Goal: Transaction & Acquisition: Obtain resource

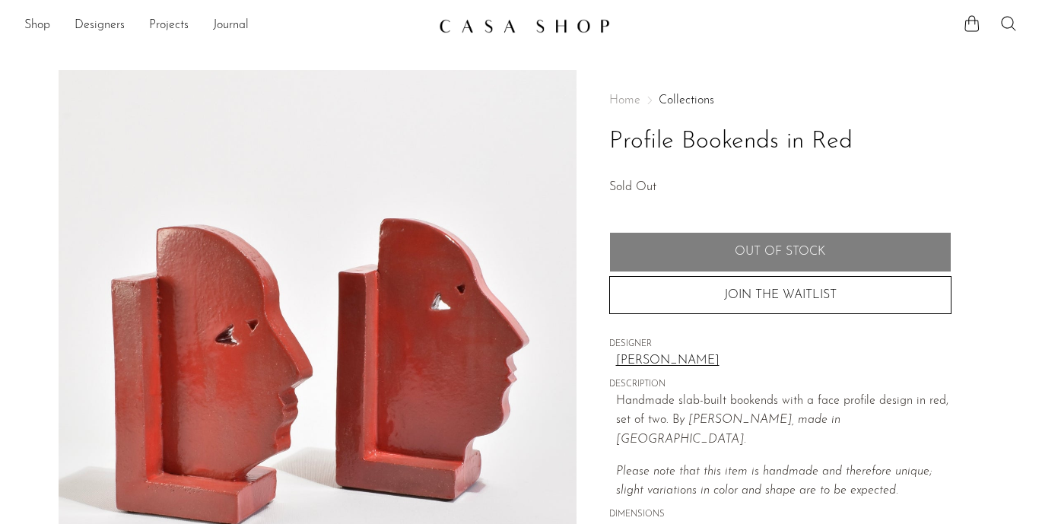
click at [726, 151] on h1 "Profile Bookends in Red" at bounding box center [780, 141] width 342 height 39
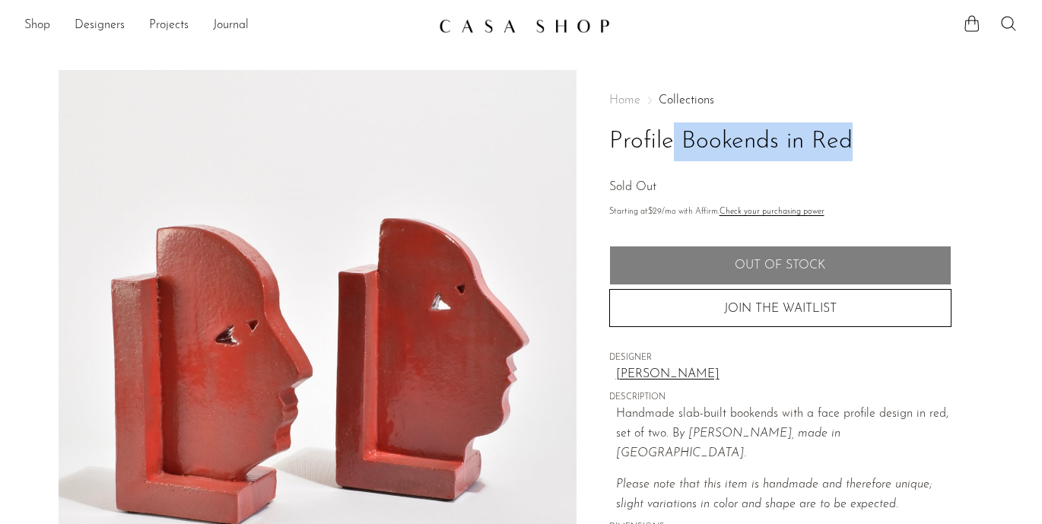
copy div "Profile Bookends in Red"
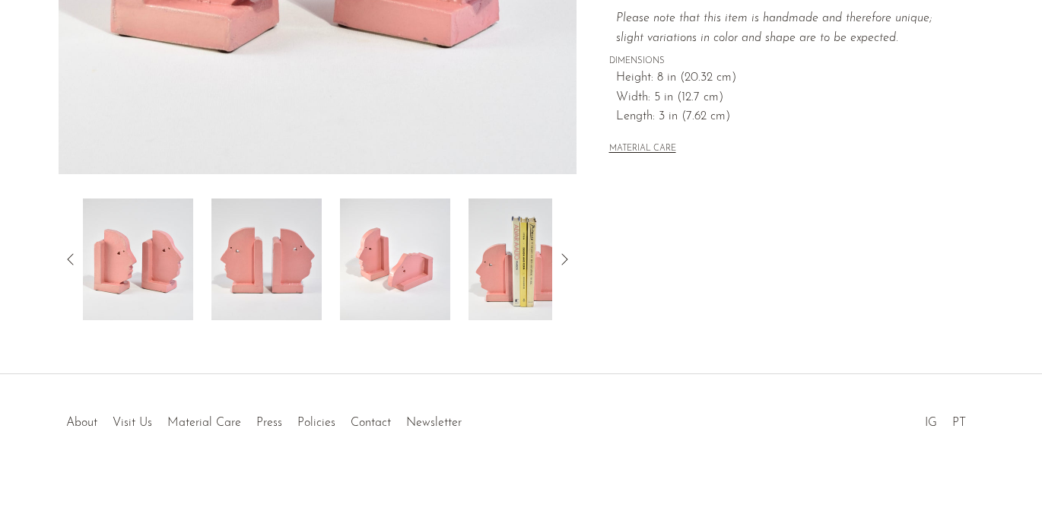
scroll to position [49, 0]
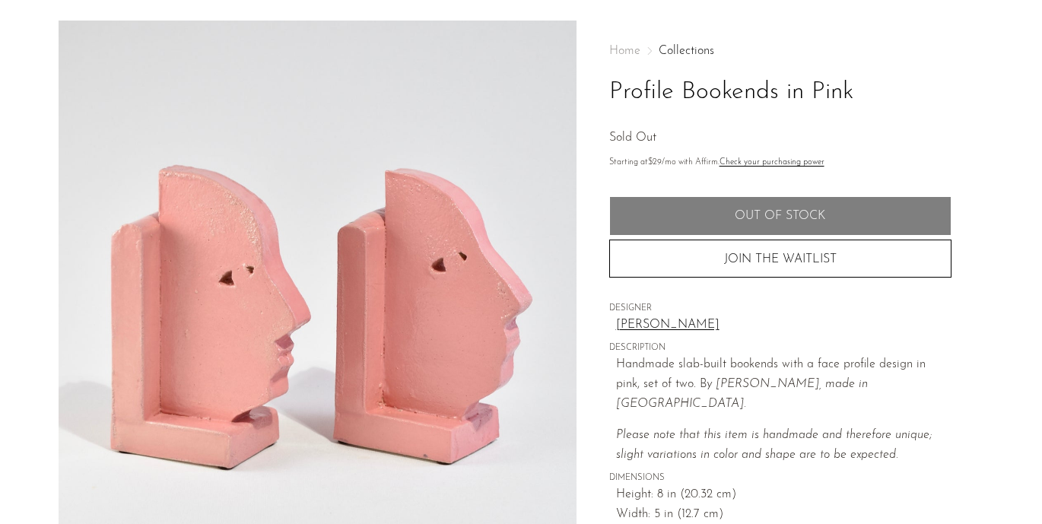
click at [639, 326] on link "[PERSON_NAME]" at bounding box center [784, 326] width 336 height 20
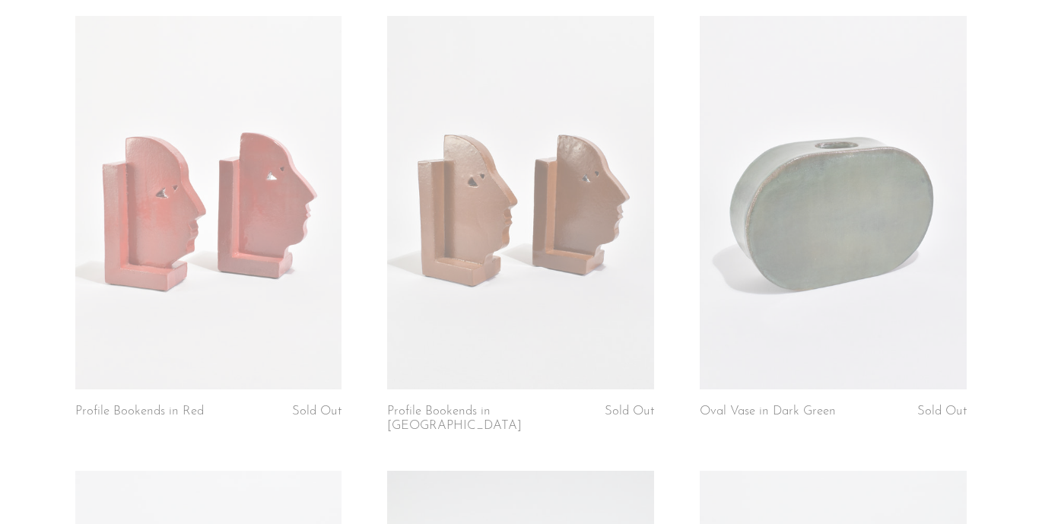
scroll to position [609, 0]
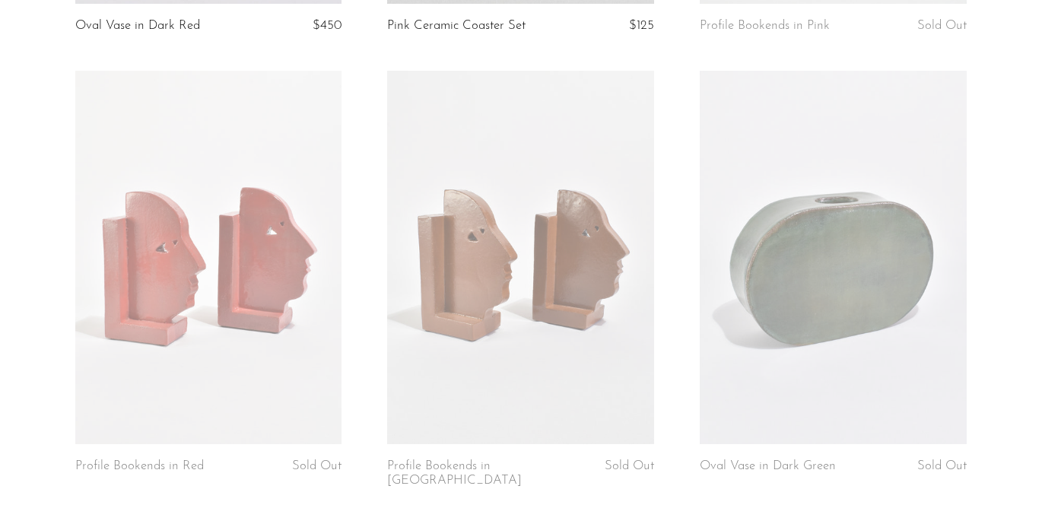
click at [277, 221] on link at bounding box center [208, 258] width 267 height 374
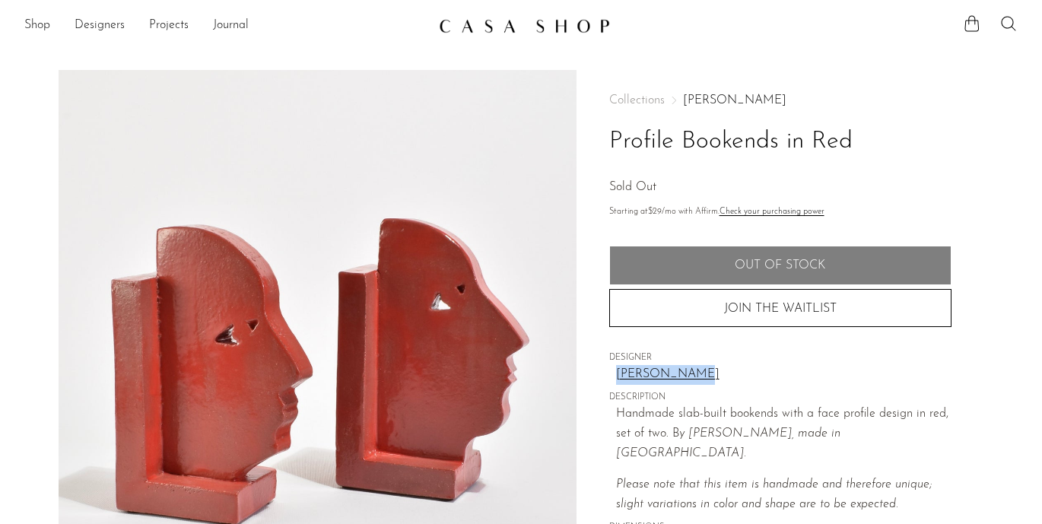
drag, startPoint x: 708, startPoint y: 384, endPoint x: 610, endPoint y: 383, distance: 98.2
click at [610, 383] on div "Collections Shane Gabier Profile Bookends in Red Sold Out Starting at $29 /mo w…" at bounding box center [780, 359] width 342 height 579
copy link "[PERSON_NAME]"
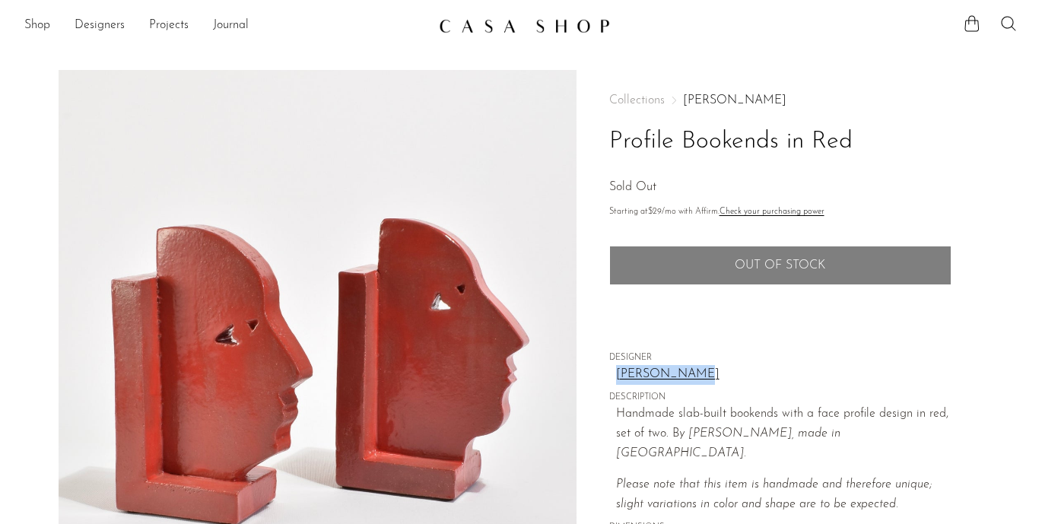
click at [784, 293] on button "JOIN THE WAITLIST" at bounding box center [780, 308] width 342 height 38
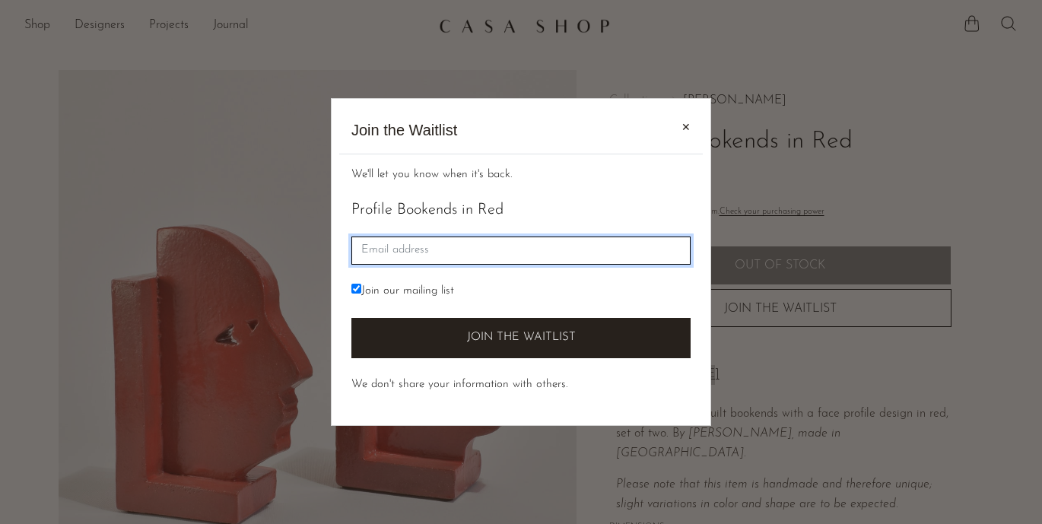
click at [592, 257] on input "Email" at bounding box center [521, 251] width 339 height 28
type input "rae.friedman@yahoo.com"
click at [352, 318] on button "Join the Waitlist" at bounding box center [521, 338] width 339 height 40
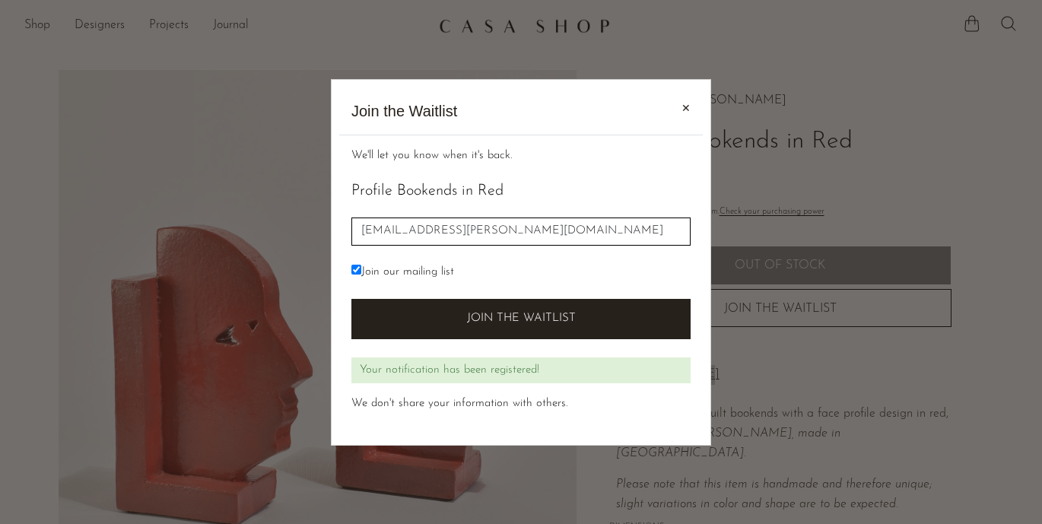
click at [688, 102] on span "✕" at bounding box center [686, 108] width 9 height 16
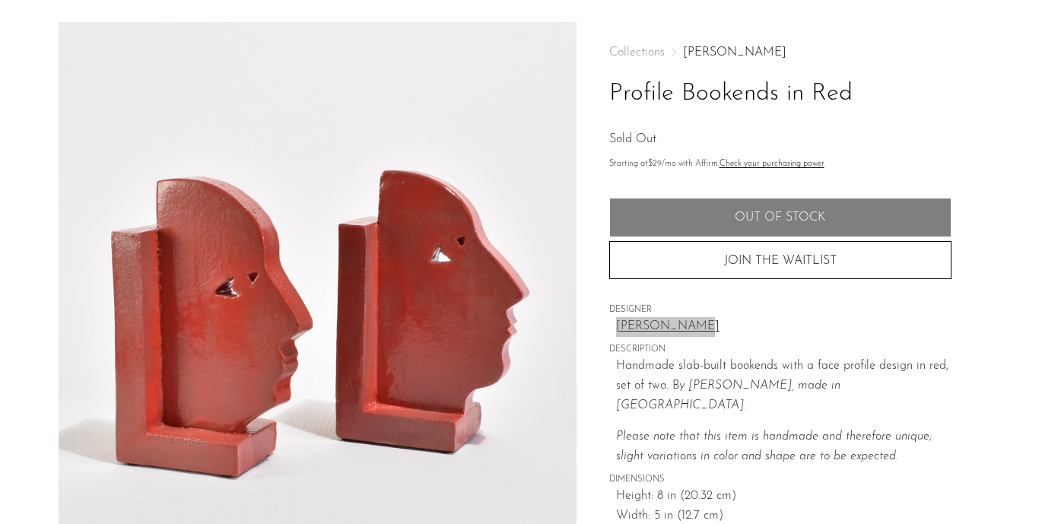
scroll to position [49, 0]
